Goal: Task Accomplishment & Management: Complete application form

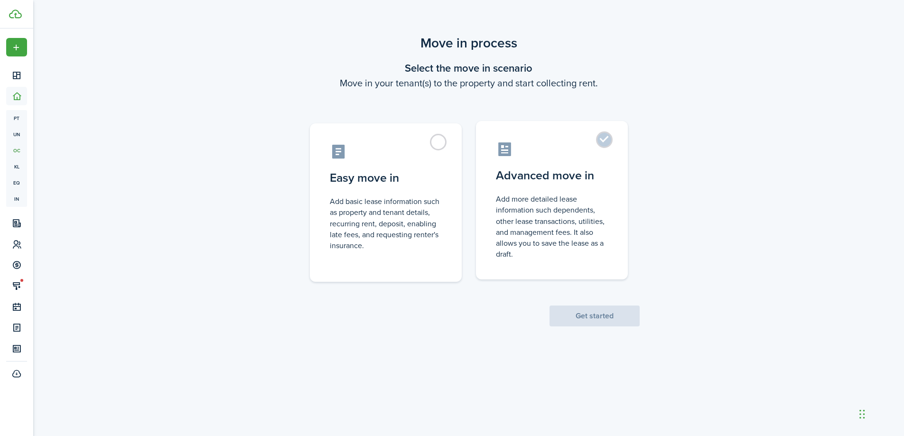
click at [539, 235] on control-radio-card-description "Add more detailed lease information such dependents, other lease transactions, …" at bounding box center [552, 227] width 112 height 66
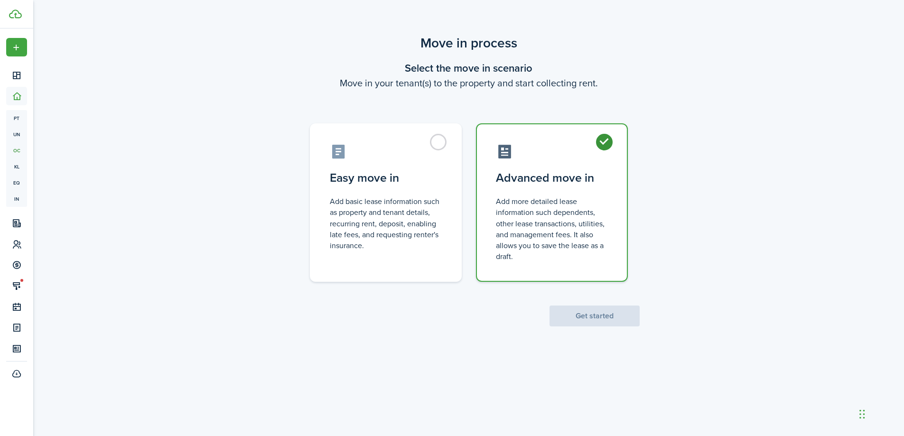
radio input "true"
click at [584, 314] on button "Get started" at bounding box center [594, 316] width 90 height 21
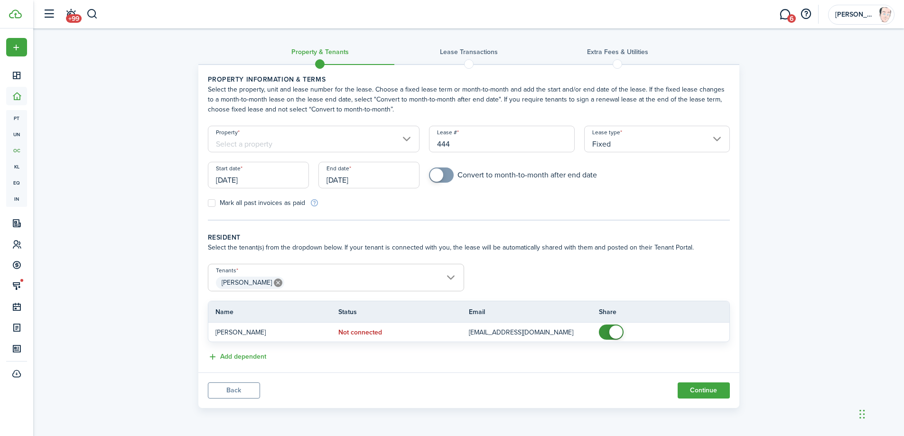
click at [322, 142] on input "Property" at bounding box center [314, 139] width 212 height 27
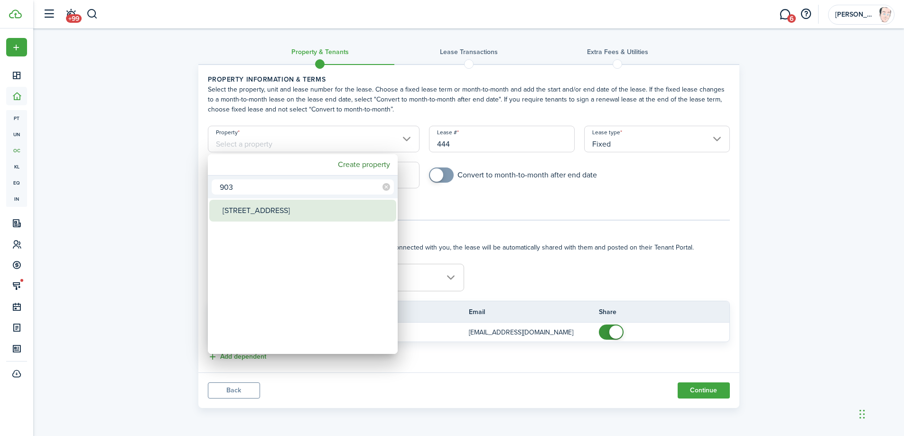
type input "903"
click at [262, 212] on div "[STREET_ADDRESS]" at bounding box center [306, 211] width 168 height 22
type input "[STREET_ADDRESS]"
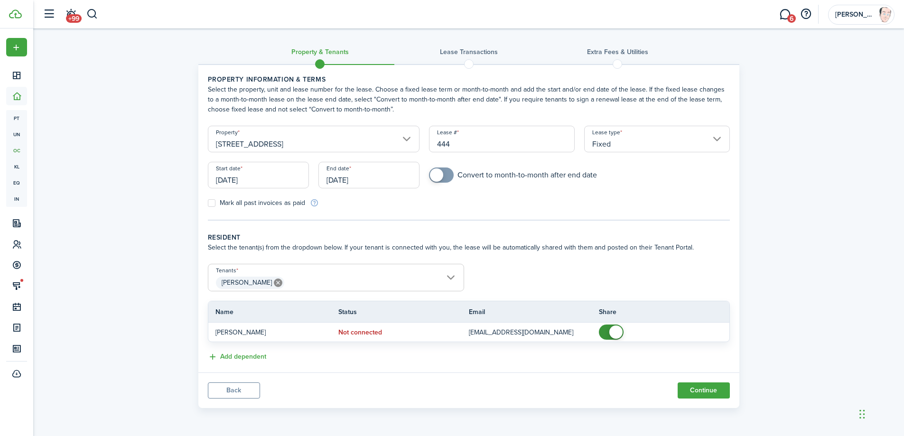
click at [484, 139] on input "444" at bounding box center [502, 139] width 146 height 27
click at [630, 146] on input "Fixed" at bounding box center [657, 139] width 146 height 27
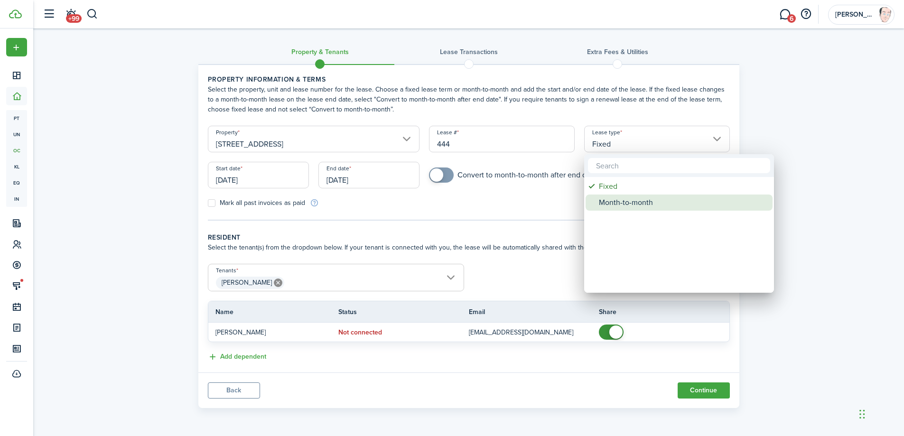
click at [617, 204] on div "Month-to-month" at bounding box center [683, 203] width 168 height 16
type input "Month-to-month"
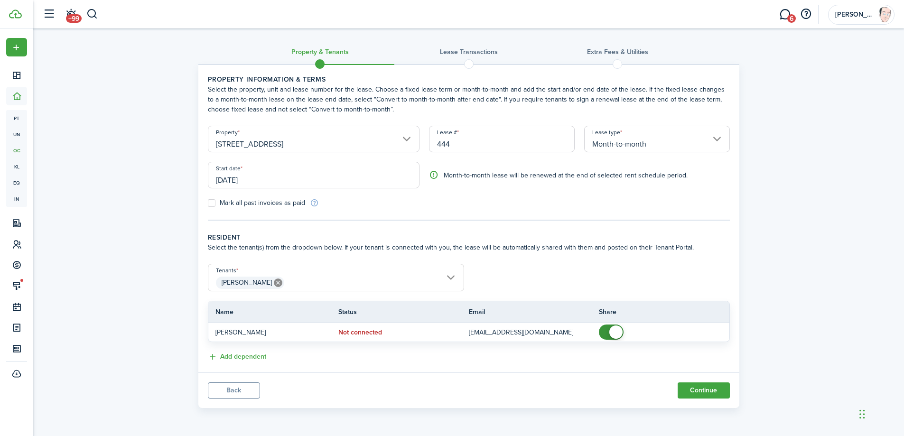
click at [315, 175] on input "[DATE]" at bounding box center [314, 175] width 212 height 27
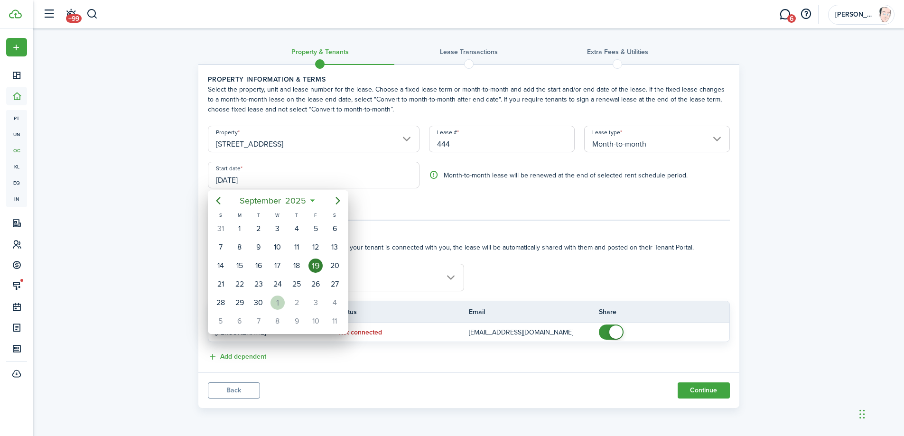
click at [275, 303] on div "1" at bounding box center [277, 303] width 14 height 14
type input "[DATE]"
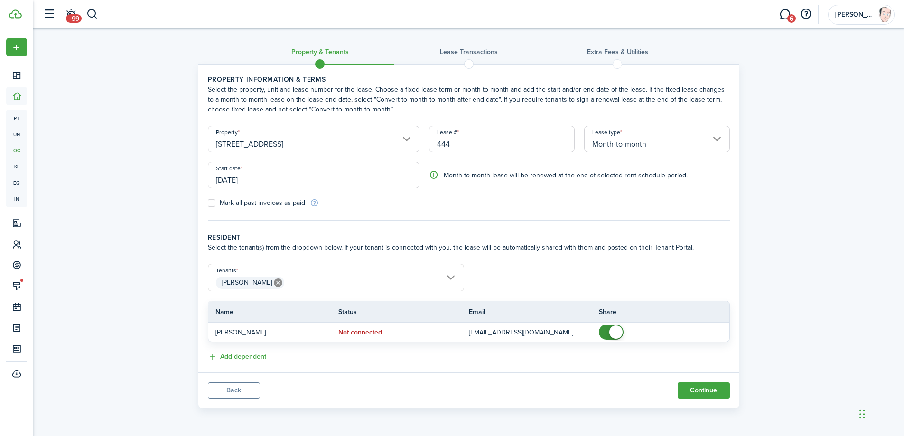
click at [319, 281] on span "[PERSON_NAME]" at bounding box center [335, 283] width 255 height 16
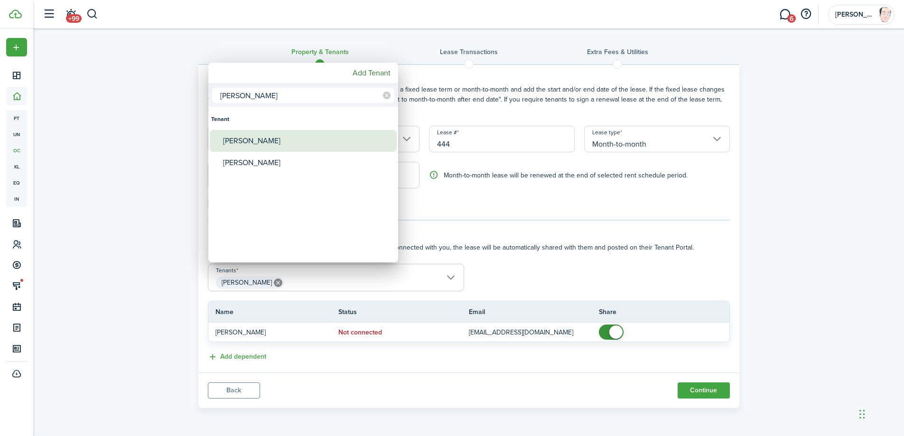
type input "[PERSON_NAME]"
click at [253, 140] on div "[PERSON_NAME]" at bounding box center [307, 141] width 168 height 22
type input "[PERSON_NAME], [PERSON_NAME]"
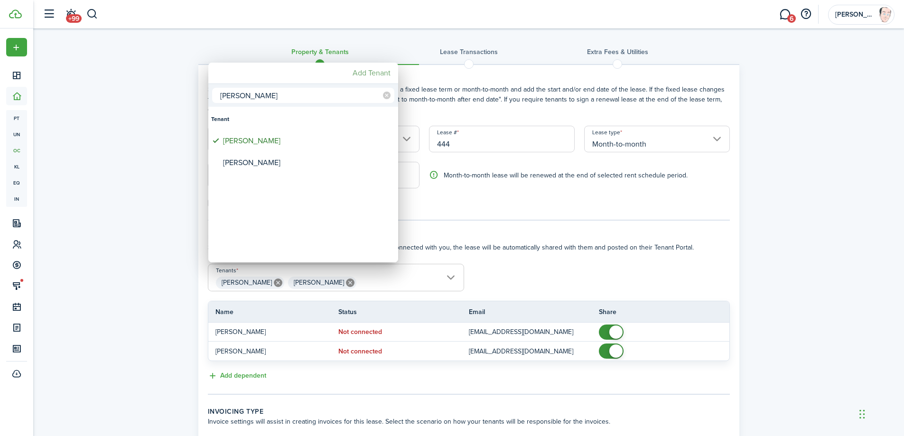
click at [366, 74] on mbsc-button "Add Tenant" at bounding box center [372, 73] width 46 height 17
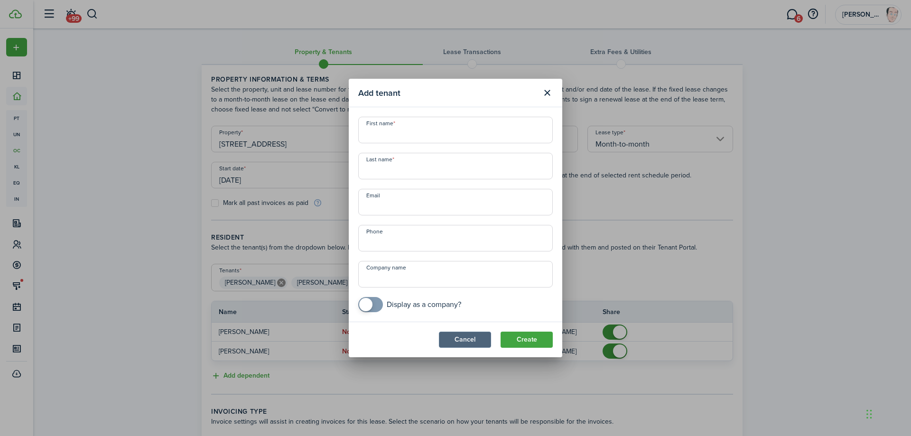
click at [475, 339] on button "Cancel" at bounding box center [465, 340] width 52 height 16
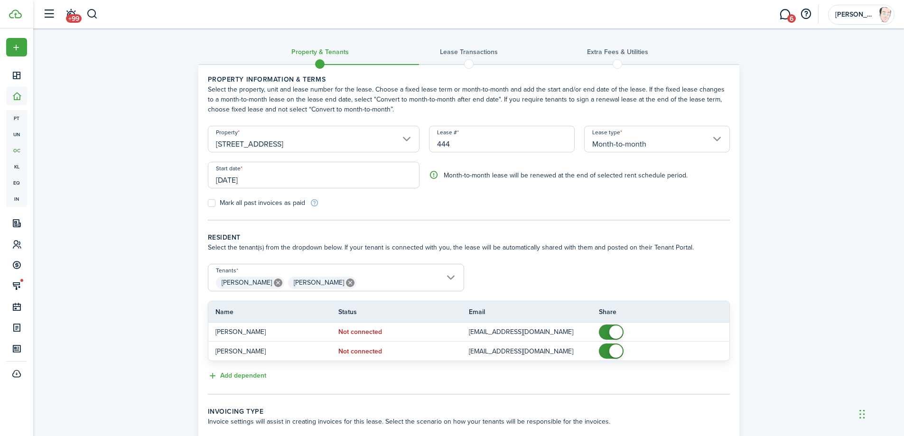
click at [516, 265] on form "Tenants [PERSON_NAME], [PERSON_NAME] [PERSON_NAME] [PERSON_NAME] Name Status Em…" at bounding box center [468, 312] width 531 height 97
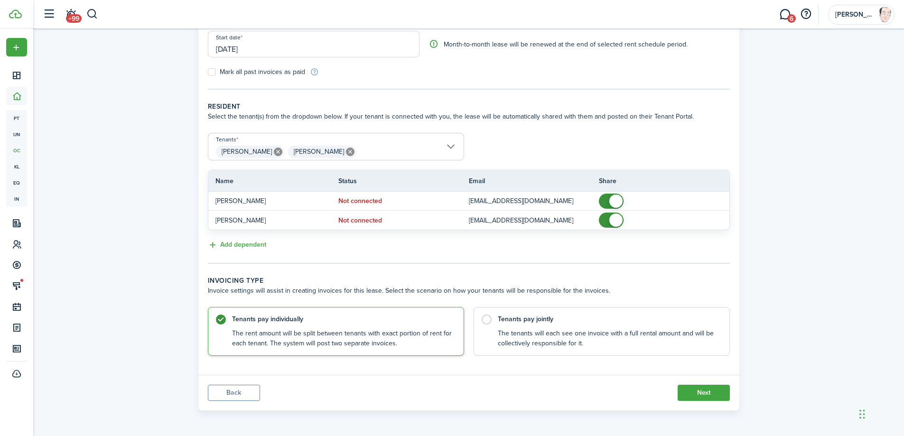
scroll to position [131, 0]
click at [528, 329] on control-radio-card-description "The tenants will each see one invoice with a full rental amount and will be col…" at bounding box center [609, 335] width 222 height 19
radio input "false"
radio input "true"
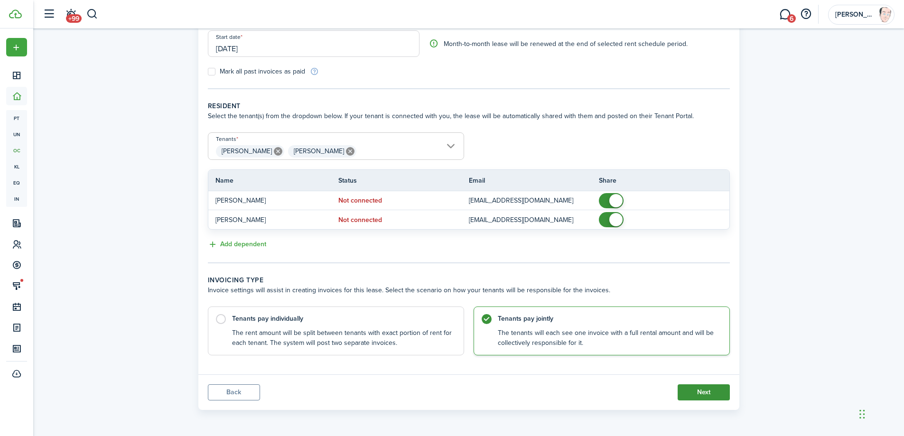
click at [694, 392] on button "Next" at bounding box center [703, 392] width 52 height 16
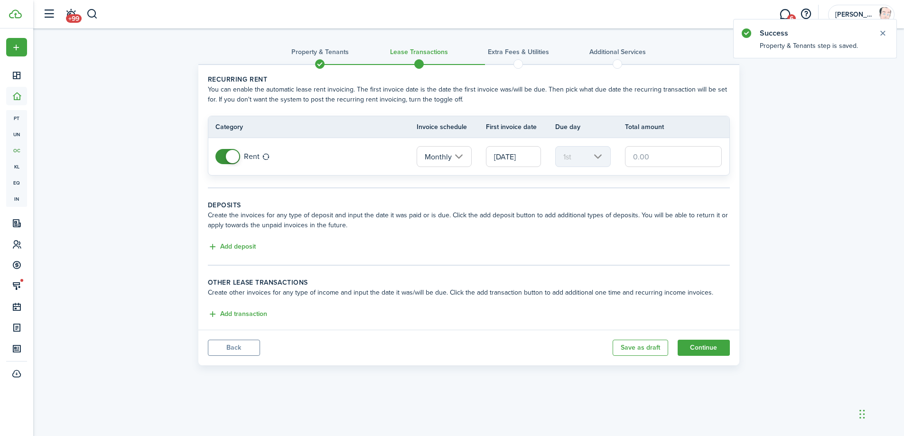
click at [655, 158] on input "text" at bounding box center [673, 156] width 97 height 21
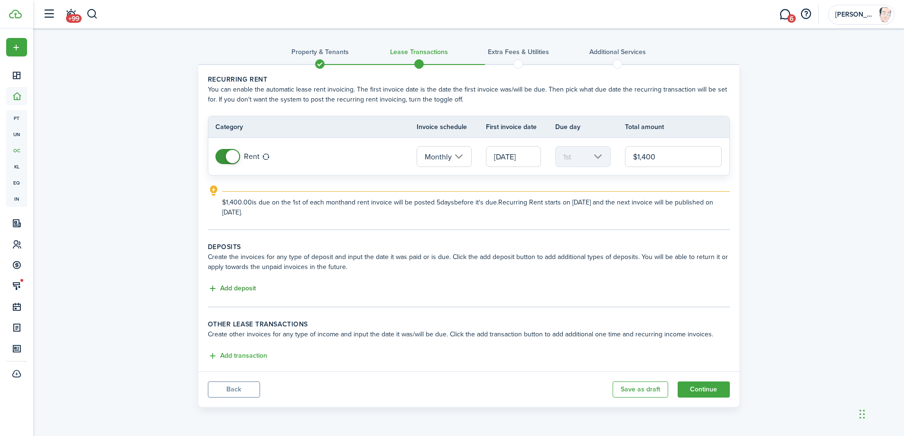
type input "$1,400.00"
click at [241, 285] on button "Add deposit" at bounding box center [232, 288] width 48 height 11
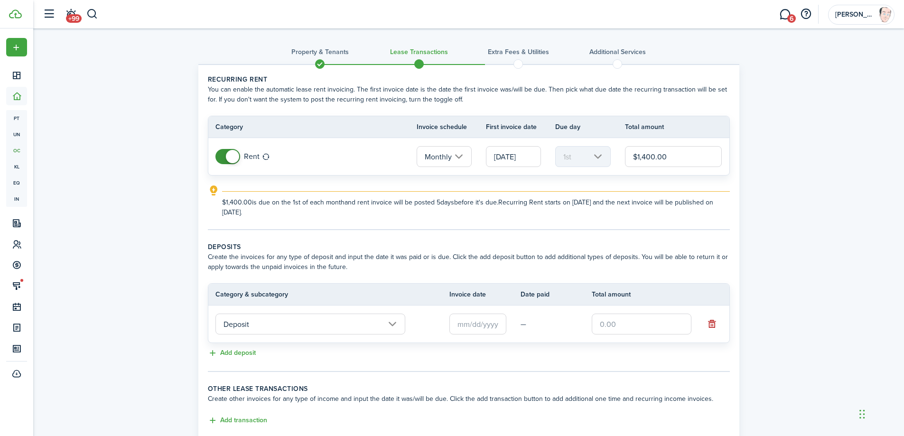
click at [473, 323] on input "text" at bounding box center [477, 324] width 57 height 21
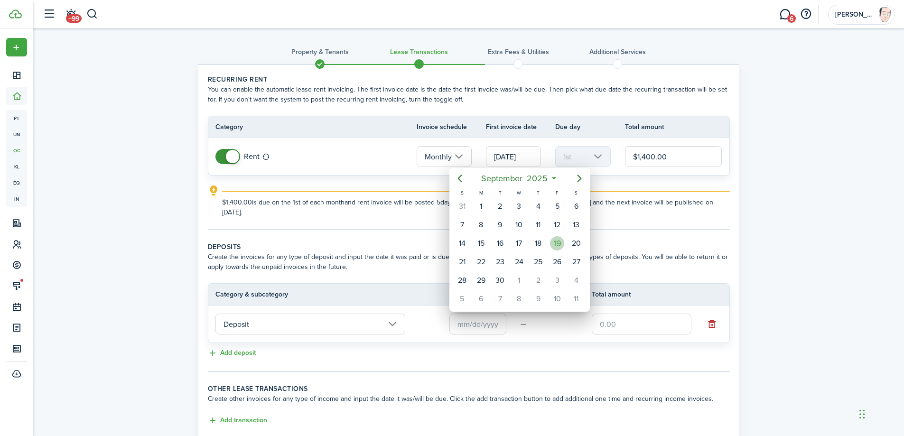
click at [557, 241] on div "19" at bounding box center [557, 243] width 14 height 14
type input "[DATE]"
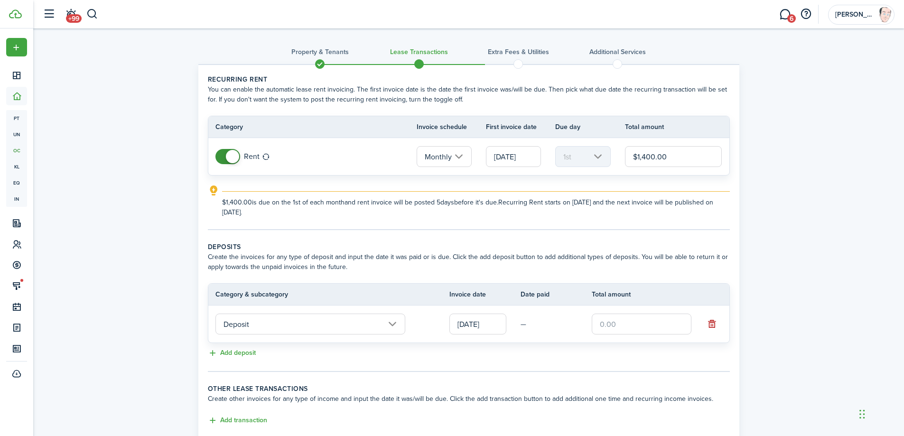
click at [620, 324] on input "text" at bounding box center [642, 324] width 100 height 21
type input "$1,400.00"
click at [782, 246] on div "Property & Tenants Lease Transactions Extra fees & Utilities Additional Service…" at bounding box center [468, 252] width 871 height 448
click at [461, 218] on tc-wizard-step "Recurring rent You can enable the automatic lease rent invoicing. The first inv…" at bounding box center [469, 152] width 522 height 156
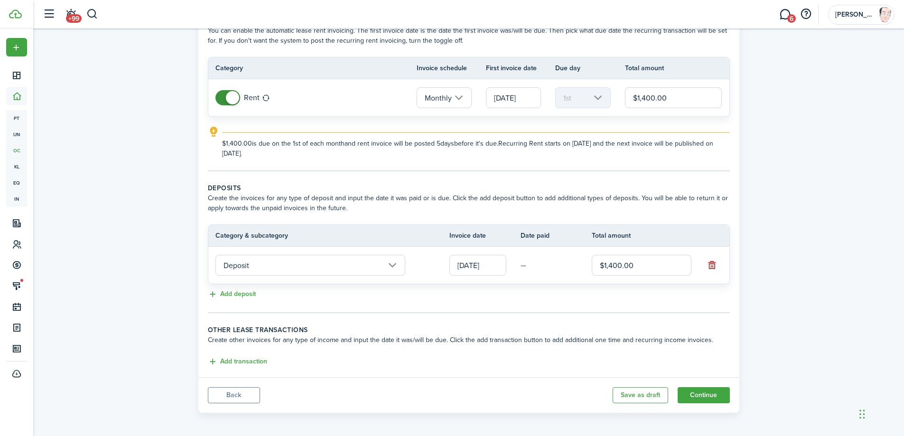
scroll to position [62, 0]
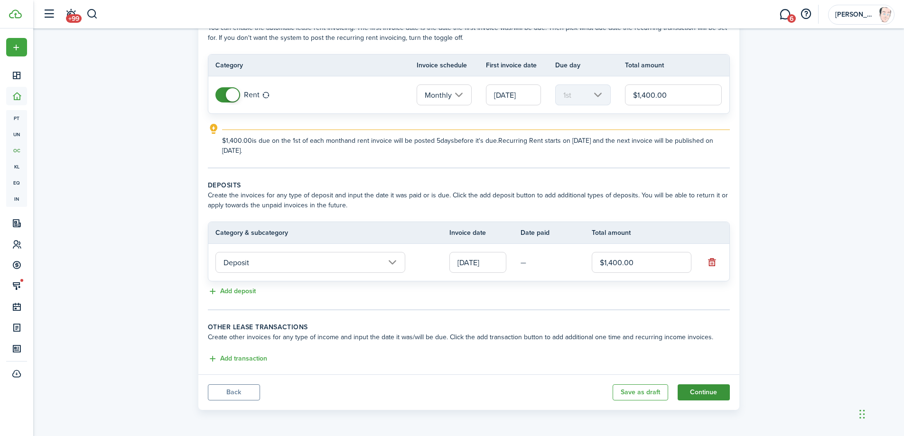
click at [703, 391] on button "Continue" at bounding box center [703, 392] width 52 height 16
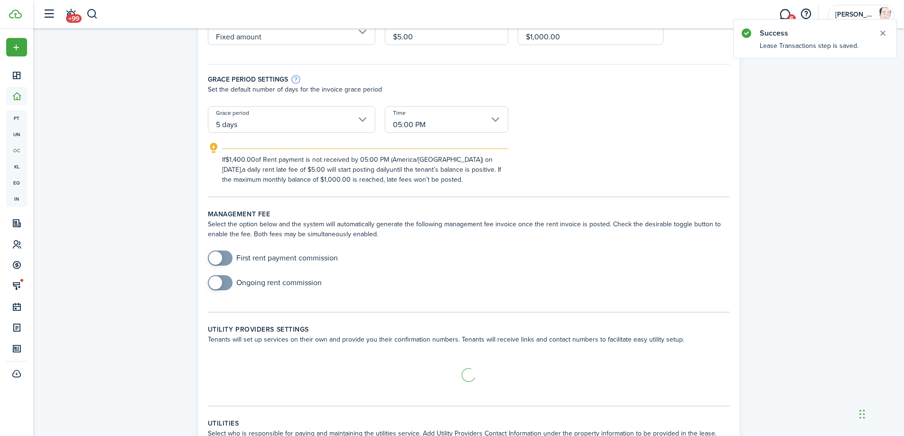
scroll to position [190, 0]
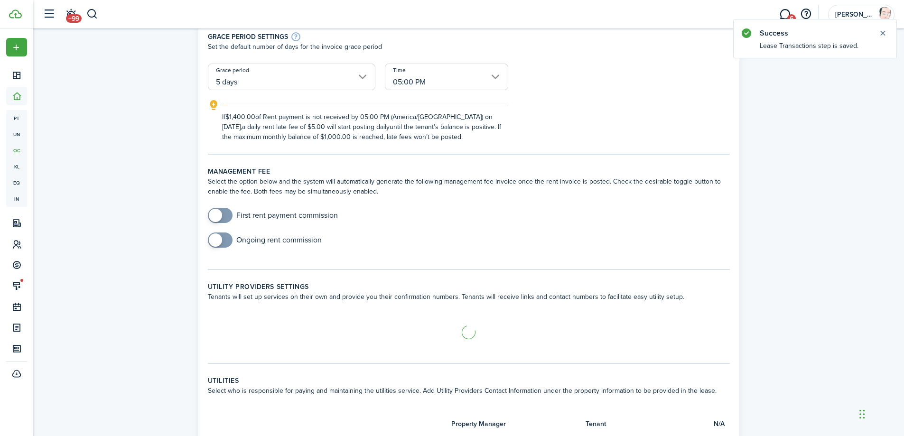
checkbox input "true"
click at [218, 213] on span at bounding box center [215, 215] width 13 height 13
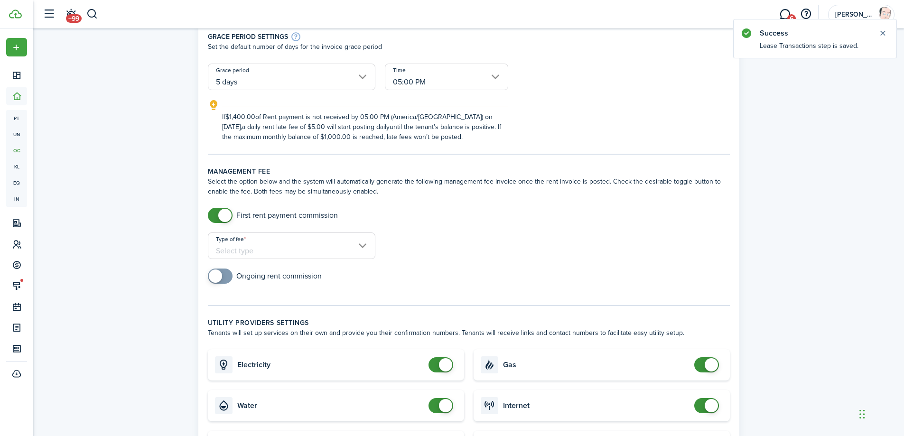
click at [243, 247] on input "Type of fee" at bounding box center [291, 245] width 167 height 27
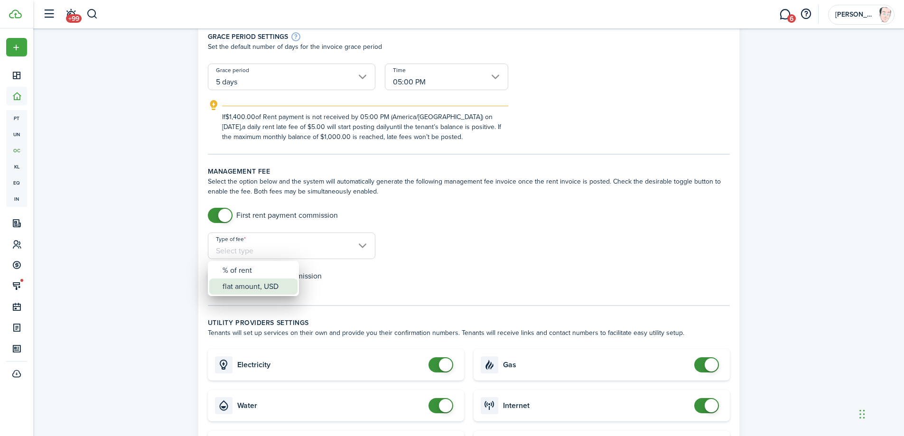
click at [244, 287] on div "flat amount, USD" at bounding box center [256, 286] width 69 height 16
type input "flat amount, USD"
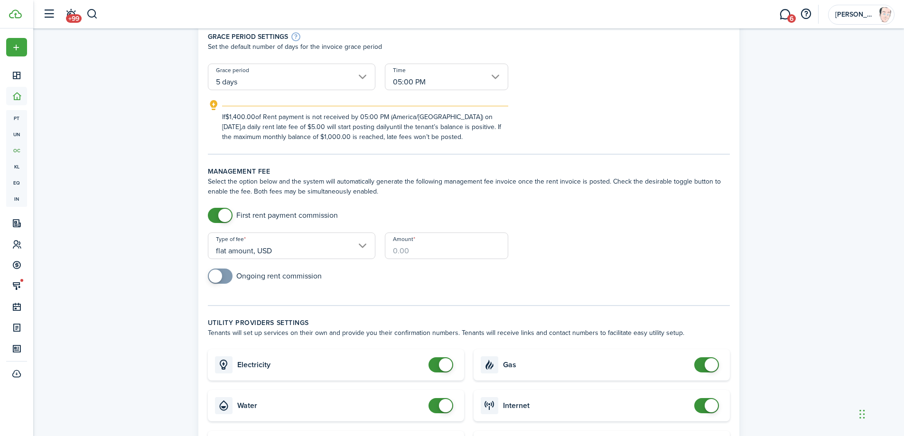
click at [421, 252] on input "Amount" at bounding box center [446, 245] width 123 height 27
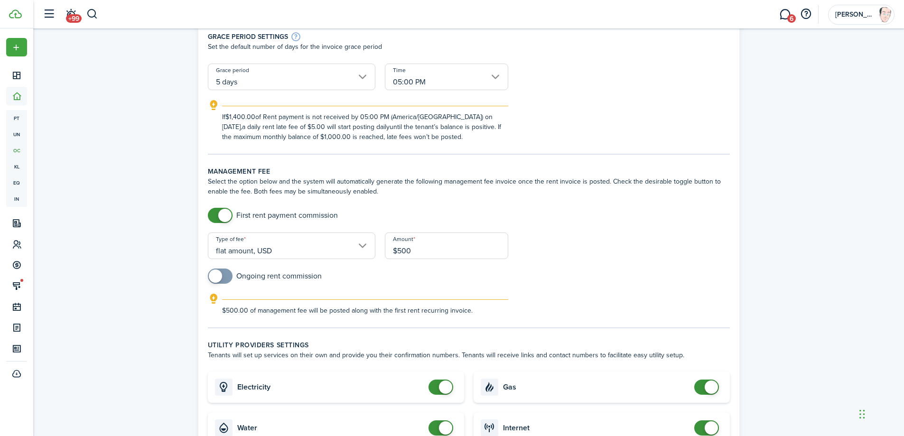
type input "$500.00"
click at [619, 219] on div "First rent payment commission" at bounding box center [468, 220] width 531 height 25
checkbox input "true"
click at [215, 273] on span at bounding box center [215, 275] width 13 height 13
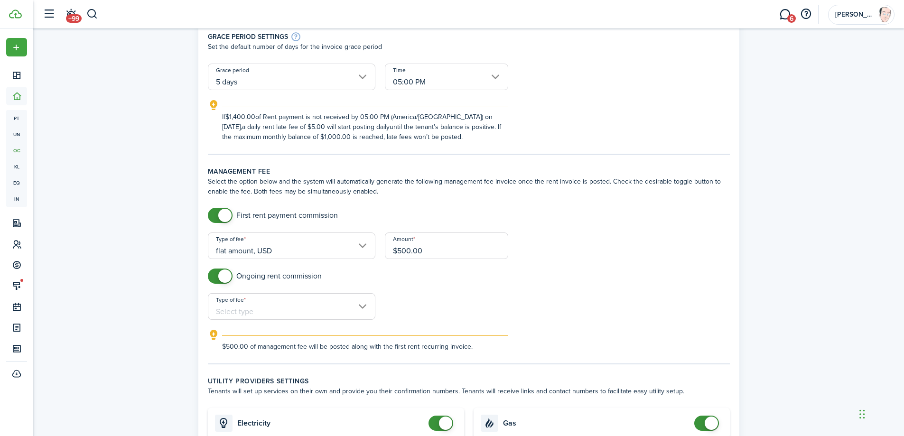
click at [266, 309] on input "Type of fee" at bounding box center [291, 306] width 167 height 27
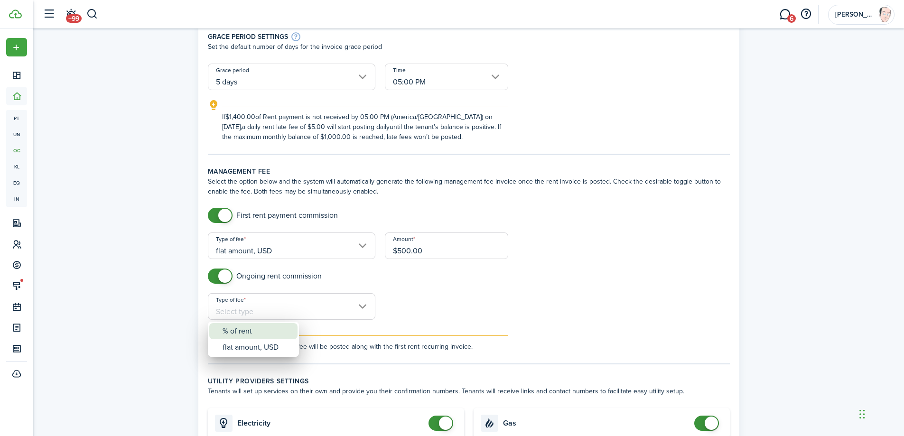
click at [257, 331] on div "% of rent" at bounding box center [256, 331] width 69 height 16
type input "% of rent"
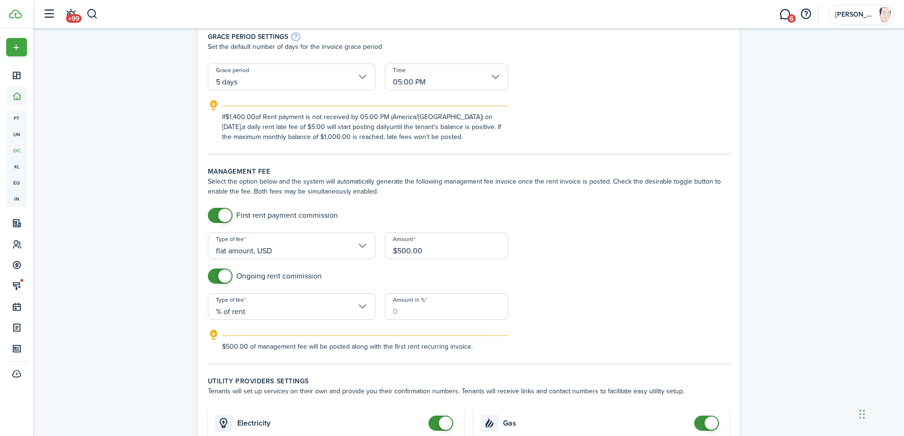
click at [413, 306] on input "Amount in %" at bounding box center [446, 306] width 123 height 27
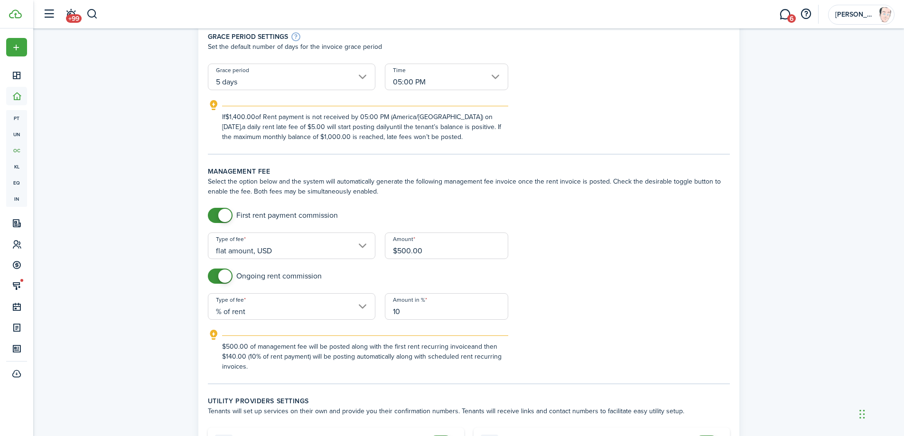
type input "10"
click at [560, 280] on div "Ongoing rent commission" at bounding box center [468, 281] width 531 height 25
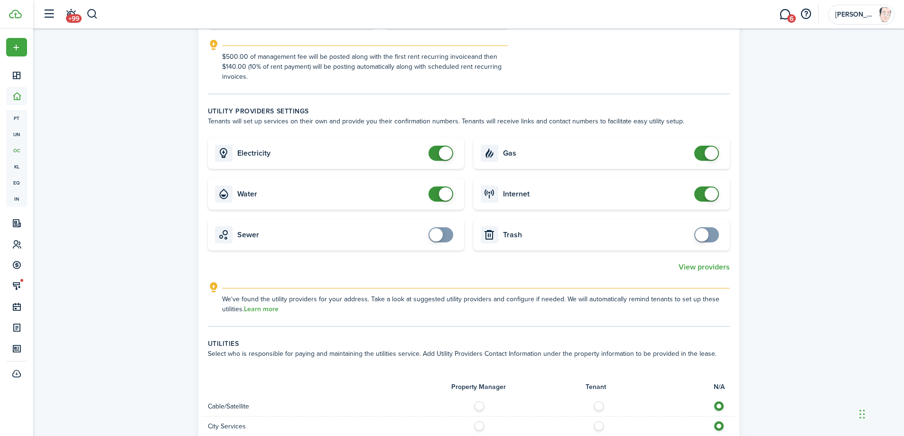
scroll to position [470, 0]
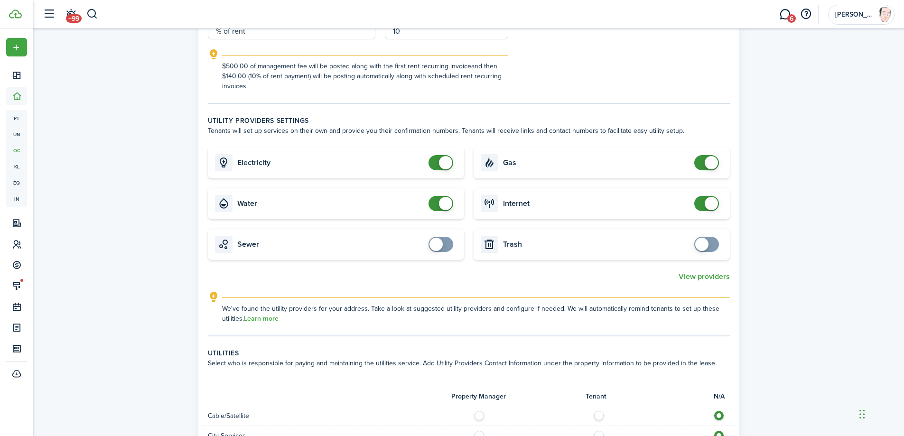
click at [446, 252] on card "Sewer" at bounding box center [336, 244] width 256 height 31
checkbox input "true"
click at [443, 246] on span at bounding box center [440, 244] width 9 height 15
checkbox input "true"
click at [711, 244] on span at bounding box center [706, 244] width 9 height 15
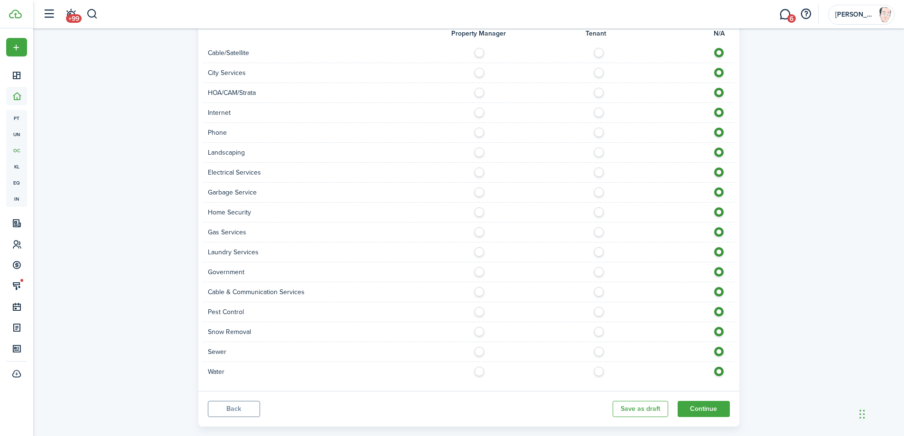
scroll to position [850, 0]
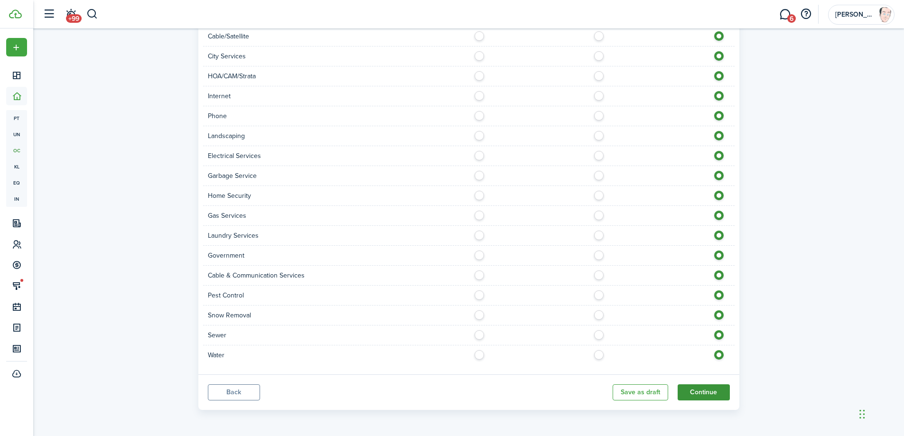
click at [699, 389] on button "Continue" at bounding box center [703, 392] width 52 height 16
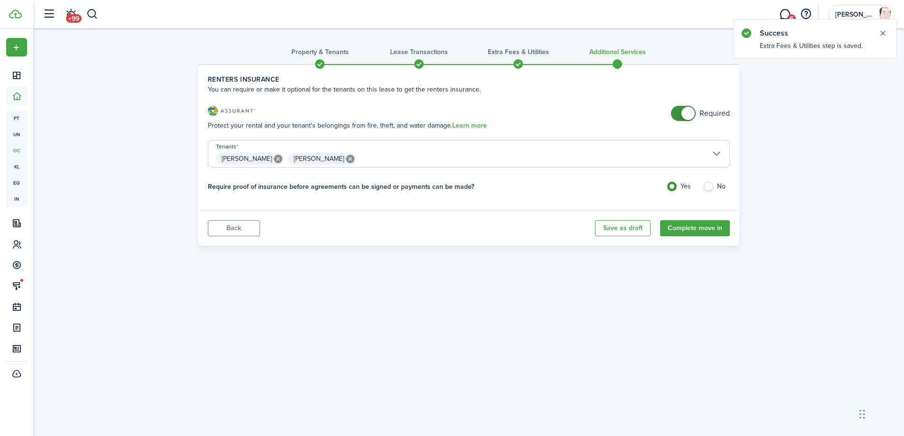
checkbox input "false"
click at [684, 111] on span at bounding box center [687, 113] width 13 height 13
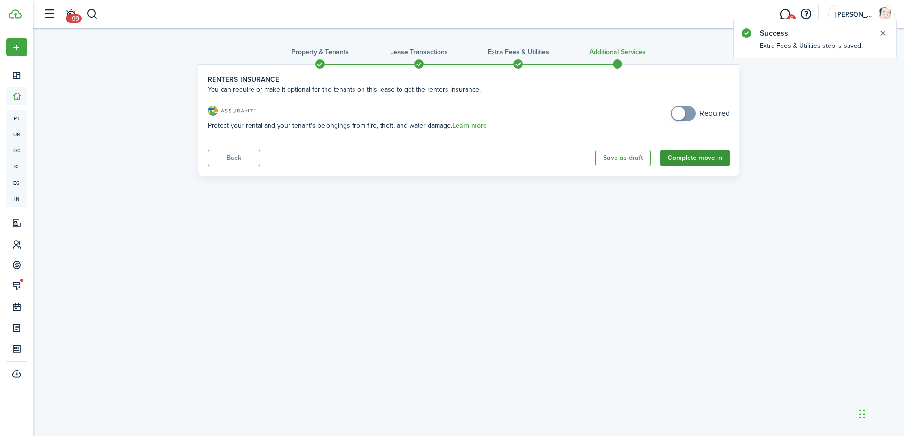
click at [693, 158] on button "Complete move in" at bounding box center [695, 158] width 70 height 16
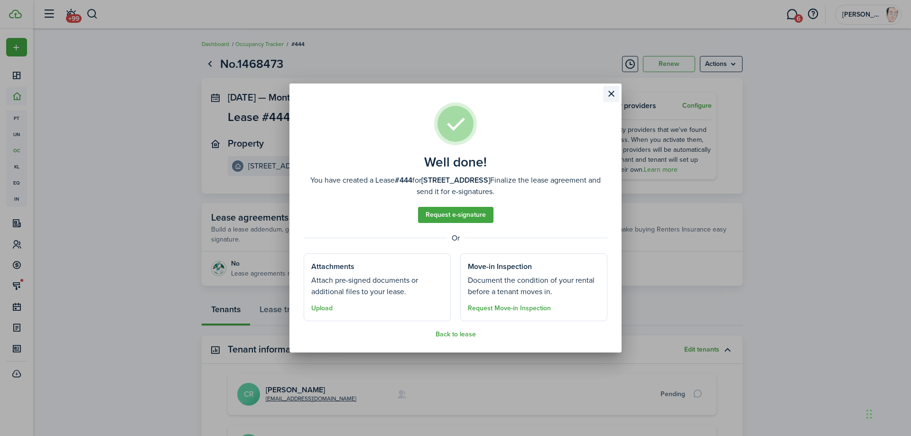
click at [609, 94] on button "Close modal" at bounding box center [611, 94] width 16 height 16
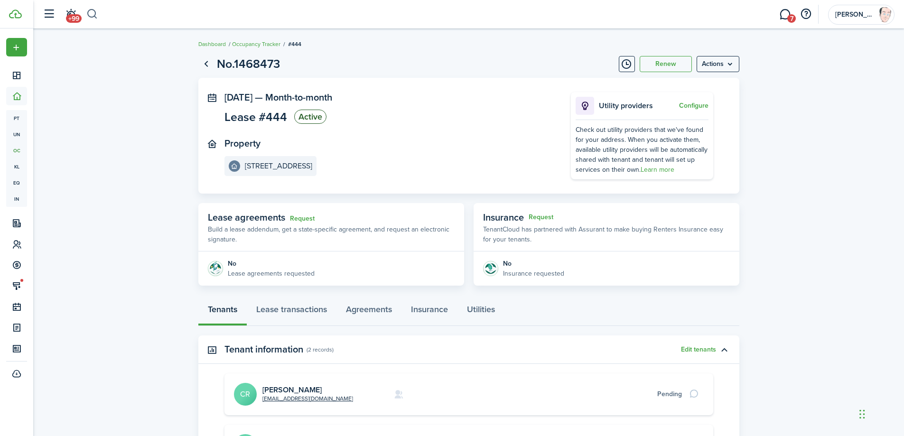
click at [94, 15] on button "button" at bounding box center [92, 14] width 12 height 16
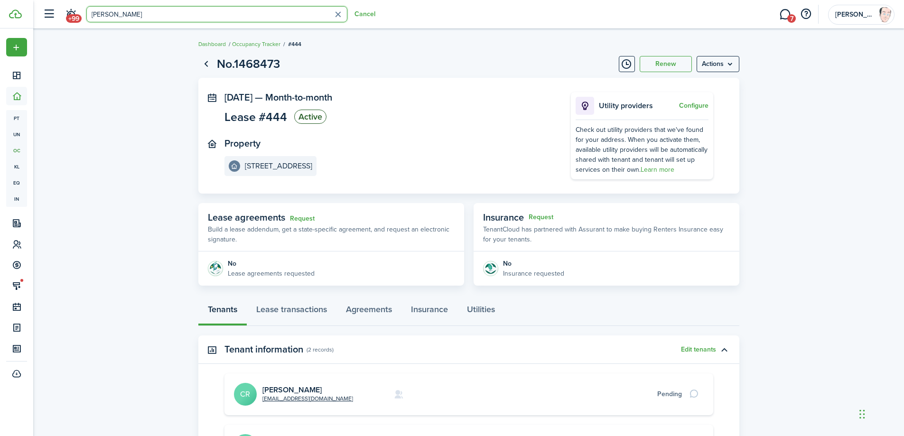
type input "[PERSON_NAME]"
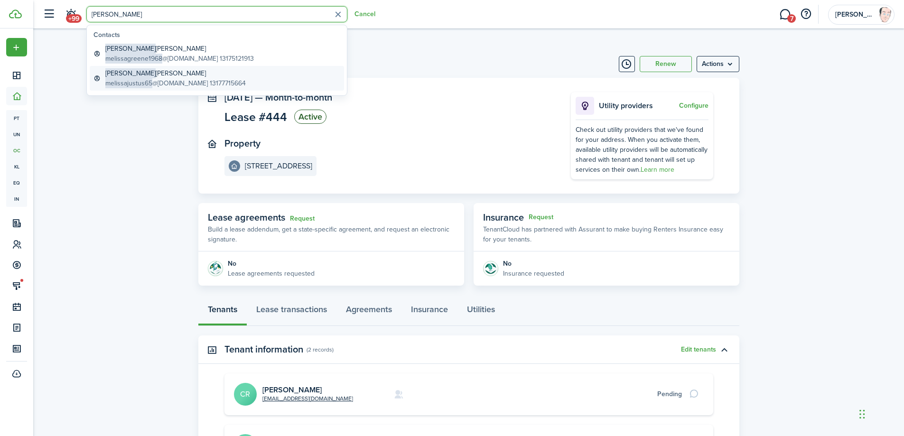
click at [143, 80] on span "melissajustus65" at bounding box center [128, 83] width 47 height 10
